Goal: Task Accomplishment & Management: Use online tool/utility

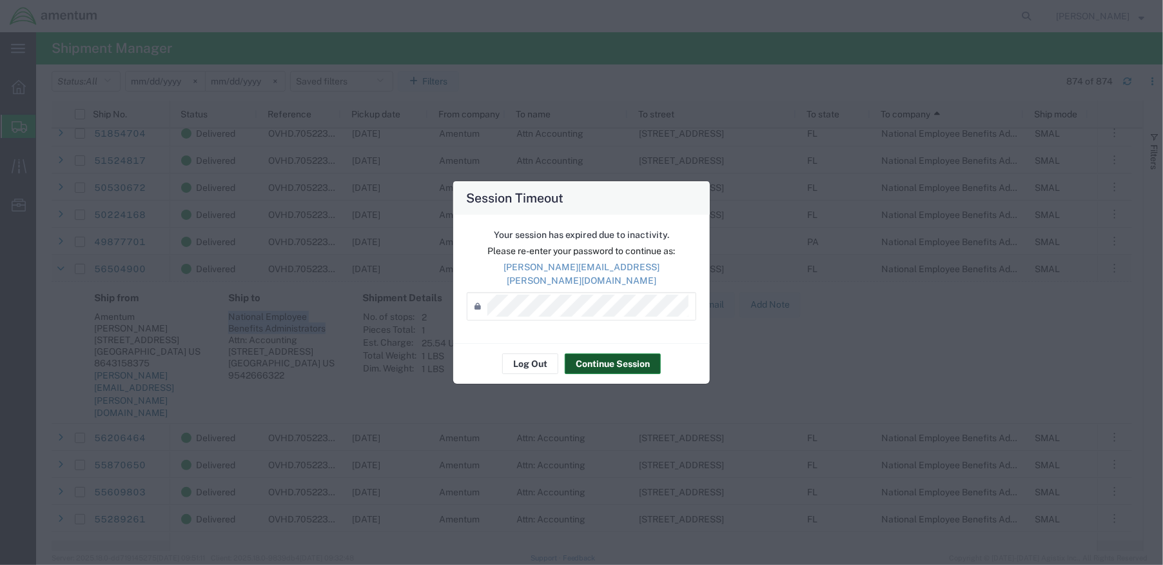
scroll to position [14469, 0]
click at [537, 357] on button "Log Out" at bounding box center [530, 363] width 56 height 21
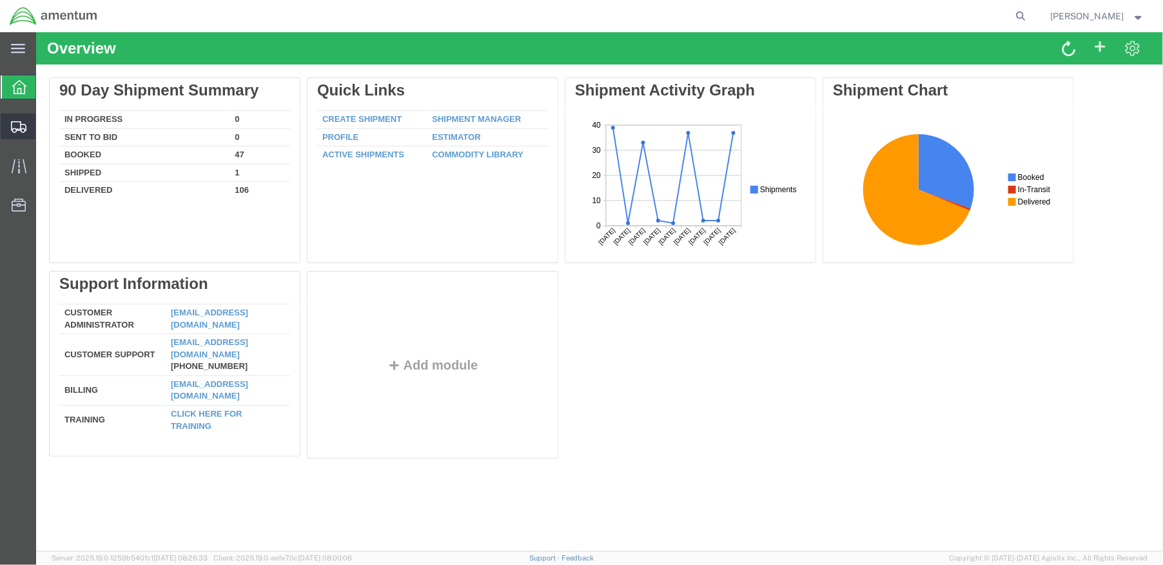
click at [19, 121] on icon at bounding box center [18, 127] width 15 height 12
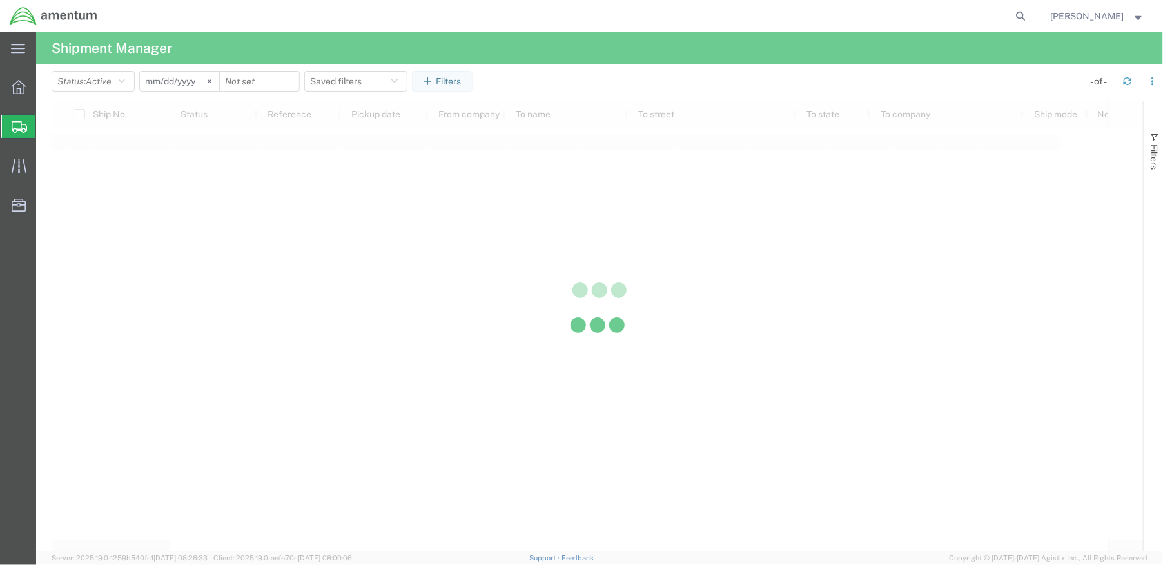
click at [77, 132] on div at bounding box center [599, 291] width 1127 height 519
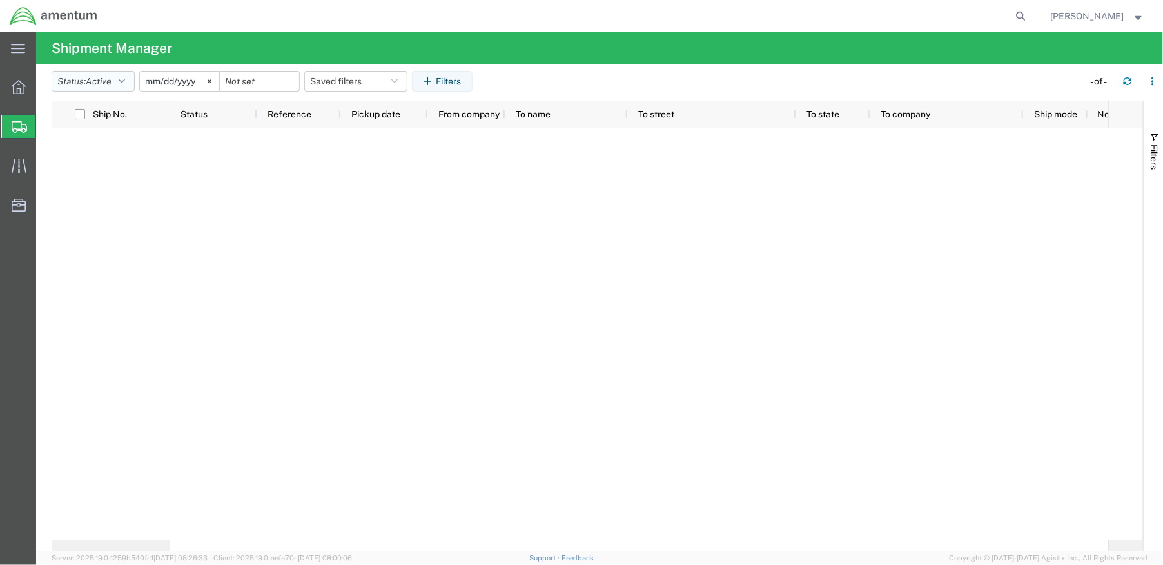
click at [125, 83] on icon "button" at bounding box center [122, 81] width 6 height 9
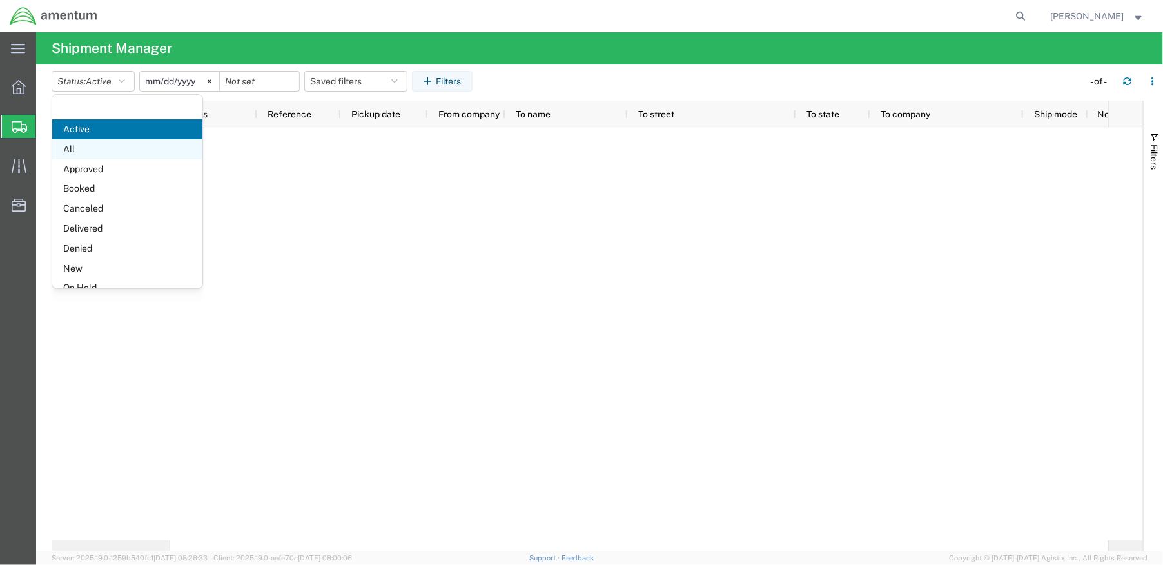
click at [92, 147] on span "All" at bounding box center [127, 149] width 150 height 20
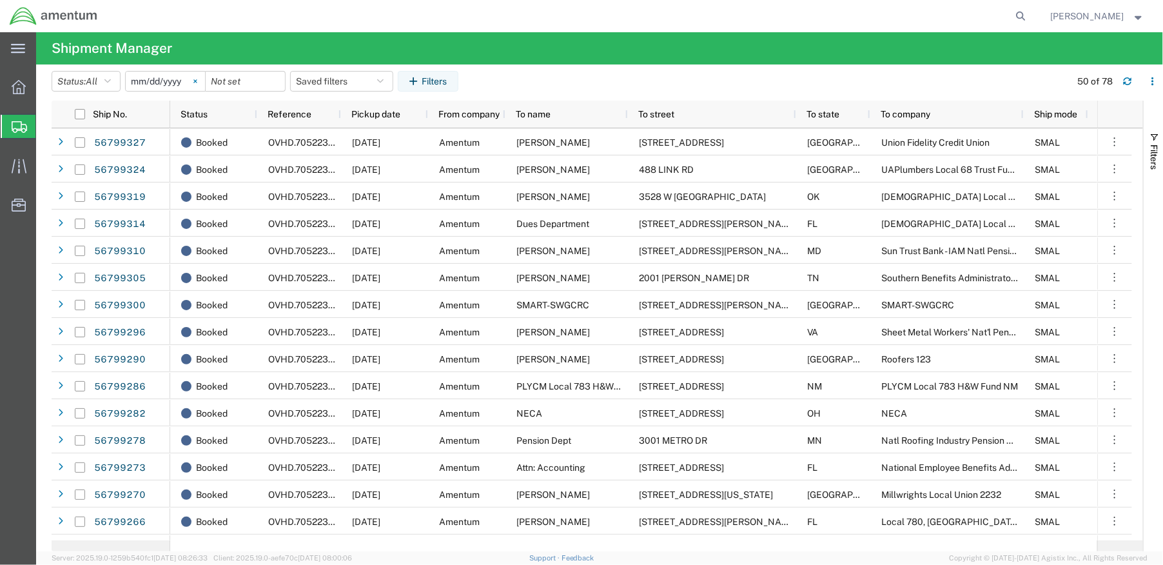
click at [194, 81] on svg-icon at bounding box center [195, 81] width 19 height 19
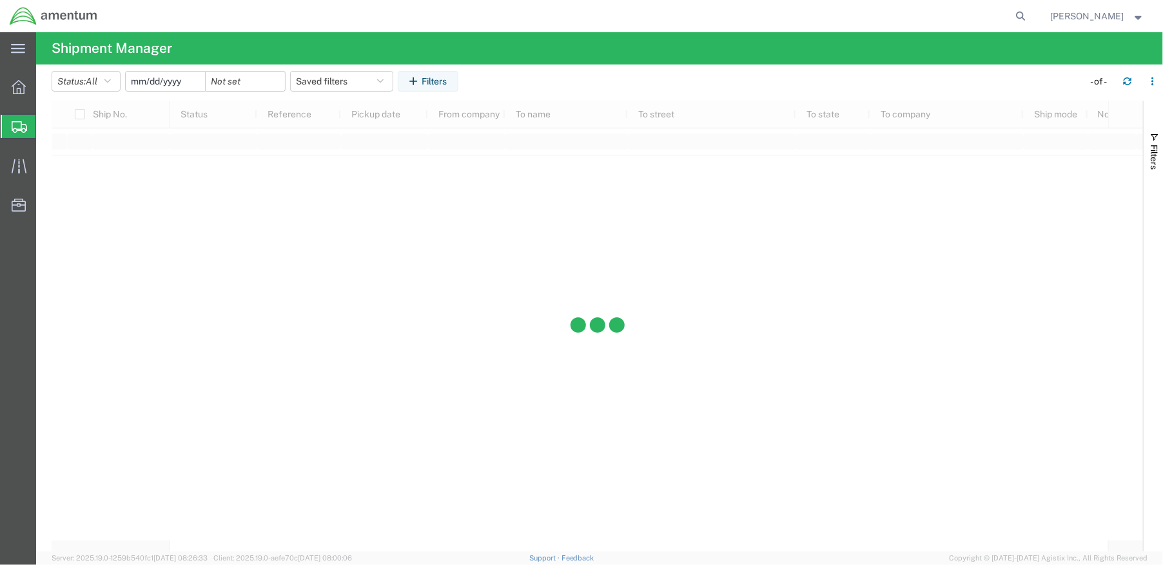
click at [177, 81] on input "date" at bounding box center [165, 81] width 79 height 19
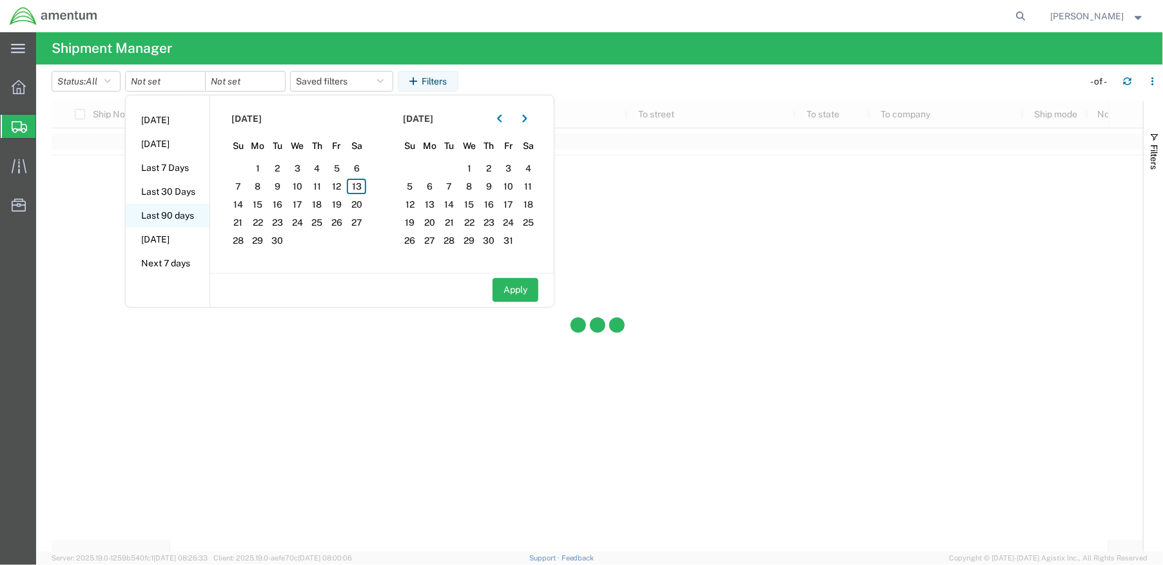
click at [164, 213] on li "Last 90 days" at bounding box center [168, 216] width 84 height 24
type input "2025-06-16"
type input "2025-09-13"
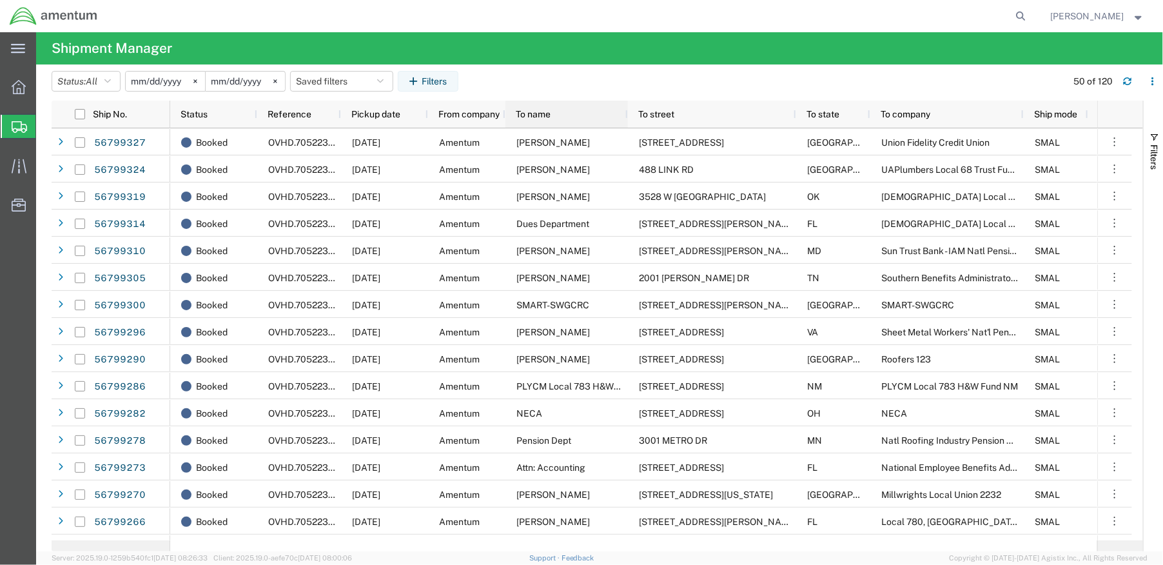
click at [565, 116] on div "To name" at bounding box center [569, 114] width 107 height 21
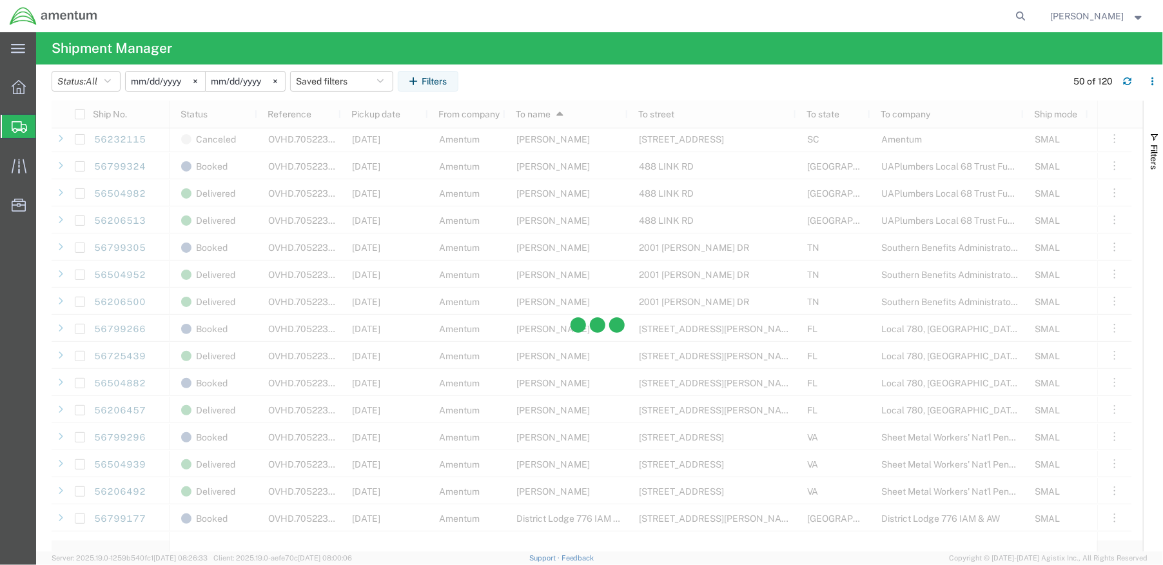
scroll to position [716, 0]
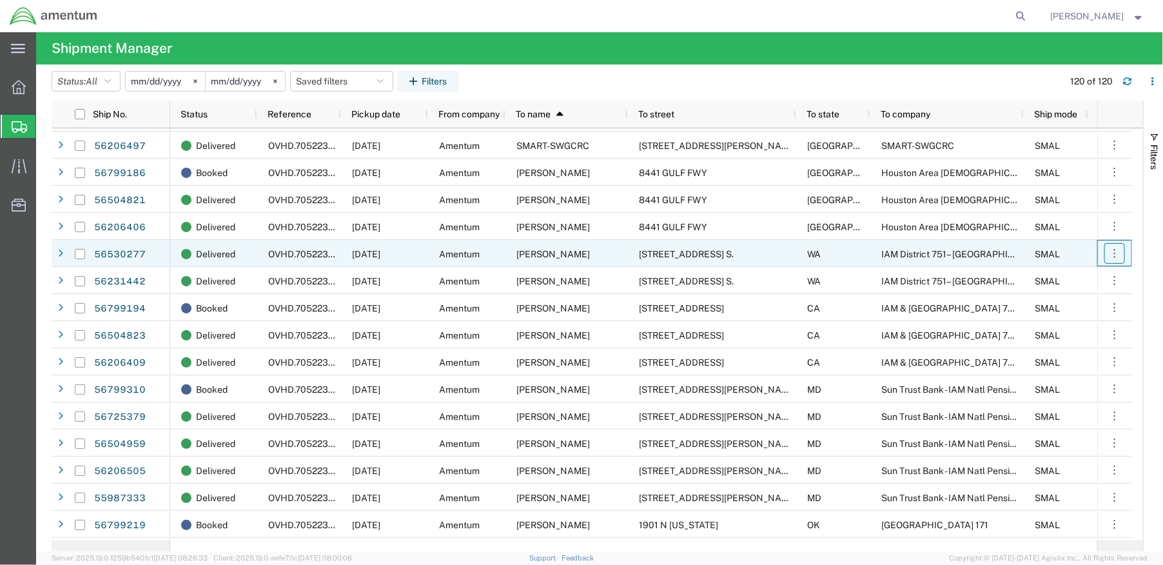
click at [1117, 253] on icon "button" at bounding box center [1114, 253] width 13 height 13
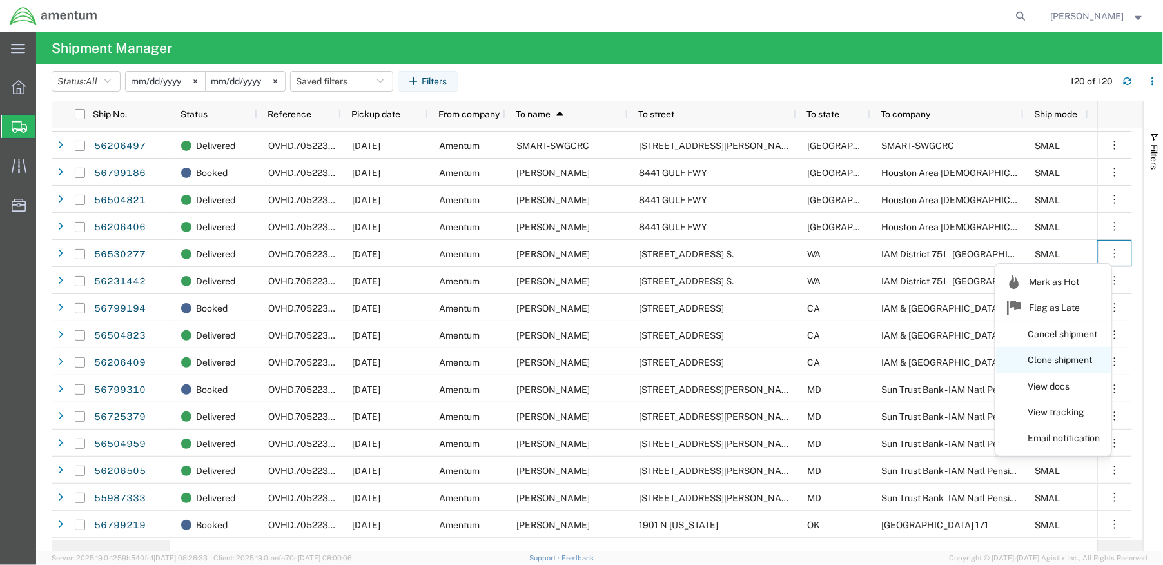
click at [1061, 362] on link "Clone shipment" at bounding box center [1053, 360] width 115 height 23
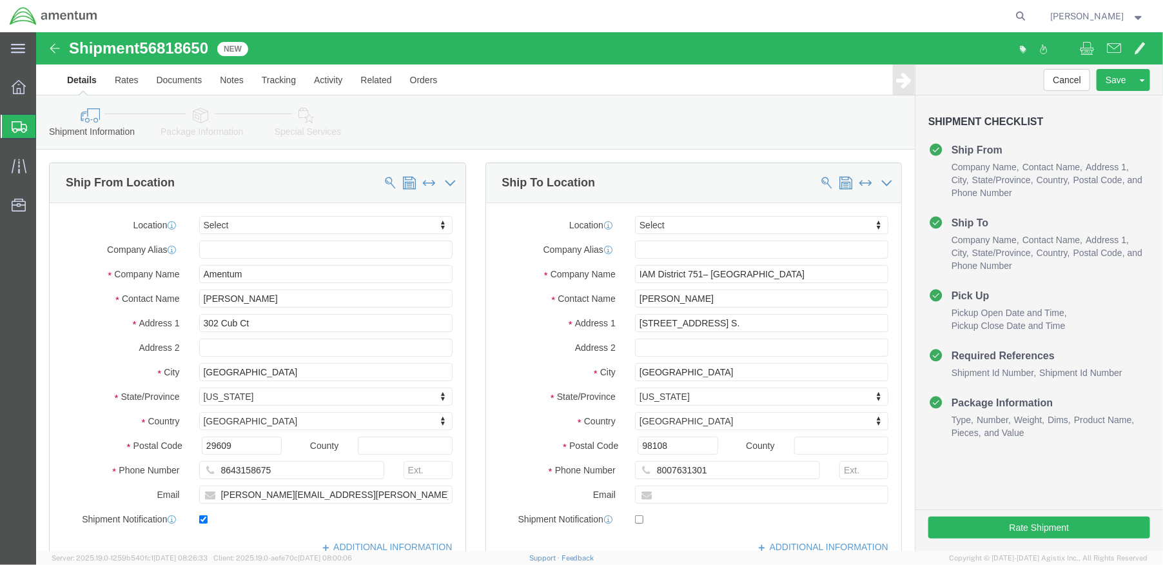
select select
